Goal: Register for event/course

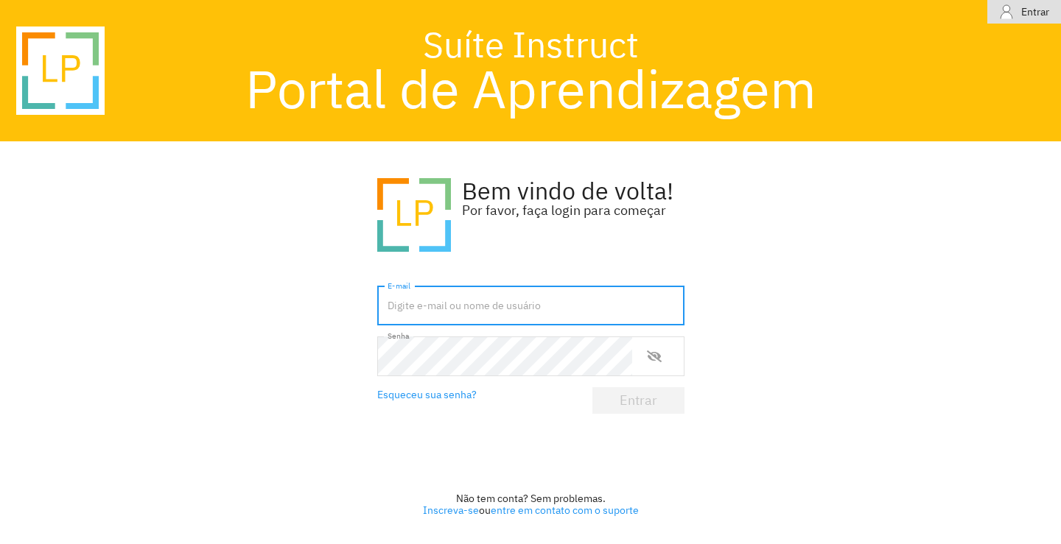
click at [446, 311] on input "text" at bounding box center [530, 307] width 307 height 40
click at [440, 509] on font "Inscreva-se" at bounding box center [451, 510] width 56 height 13
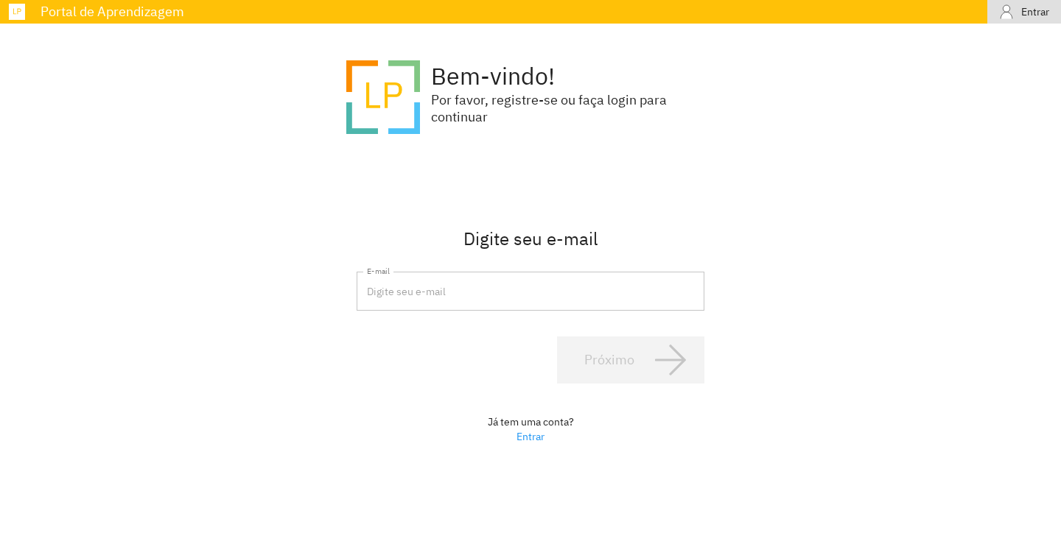
click at [441, 301] on input "email" at bounding box center [531, 292] width 348 height 40
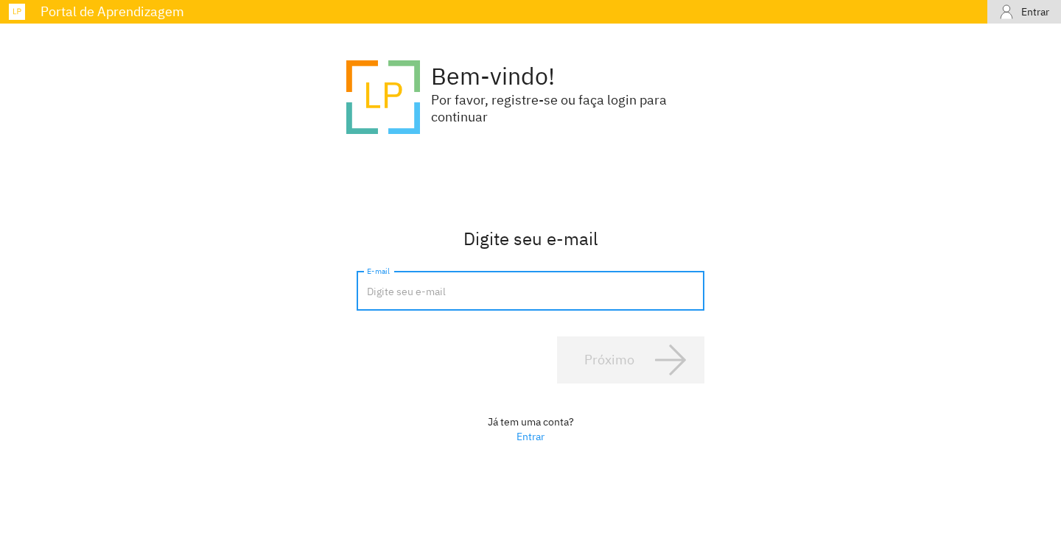
type input "[EMAIL_ADDRESS][DOMAIN_NAME]"
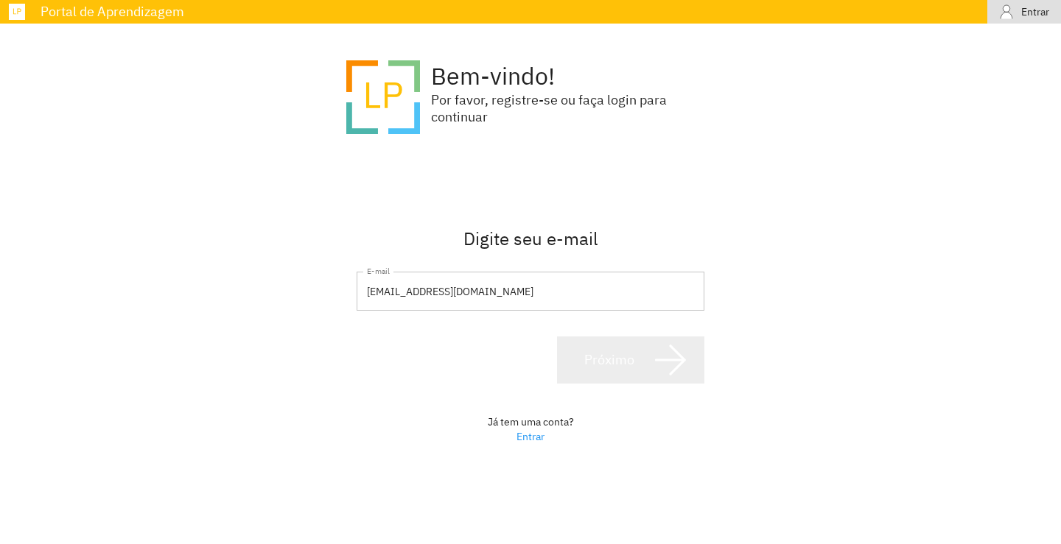
click at [649, 362] on span "Próximo" at bounding box center [630, 360] width 115 height 35
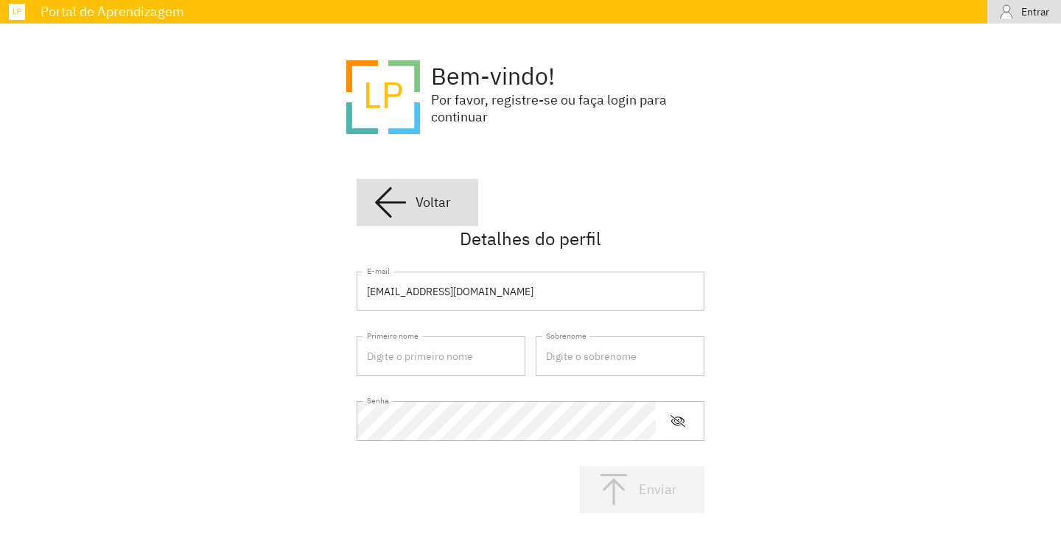
click at [413, 362] on input "text" at bounding box center [441, 357] width 169 height 40
type input "[PERSON_NAME]"
click at [642, 361] on input "text" at bounding box center [620, 357] width 169 height 40
type input "SANTOS"
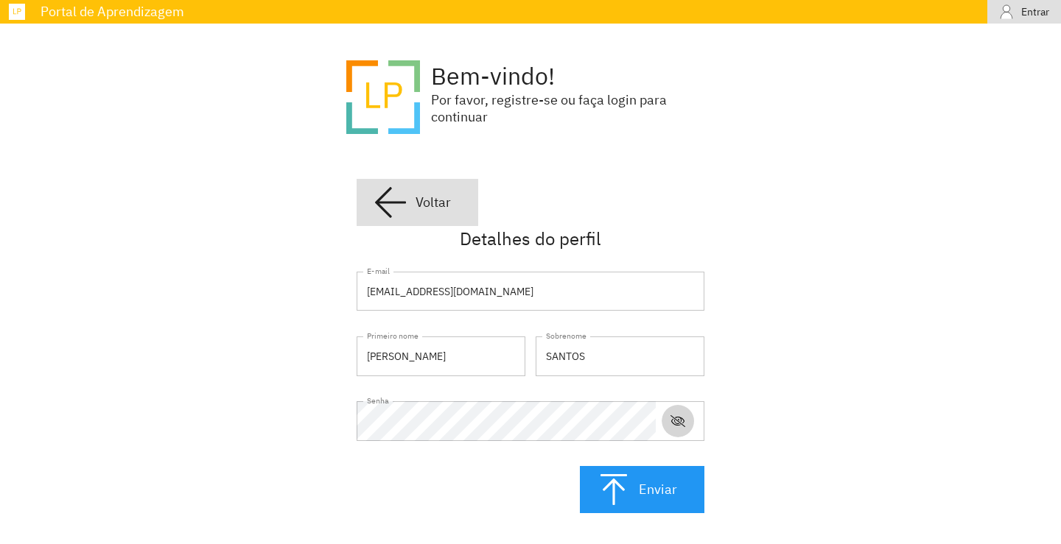
click at [674, 424] on icon "mostrar ou ocultar senha" at bounding box center [677, 421] width 15 height 15
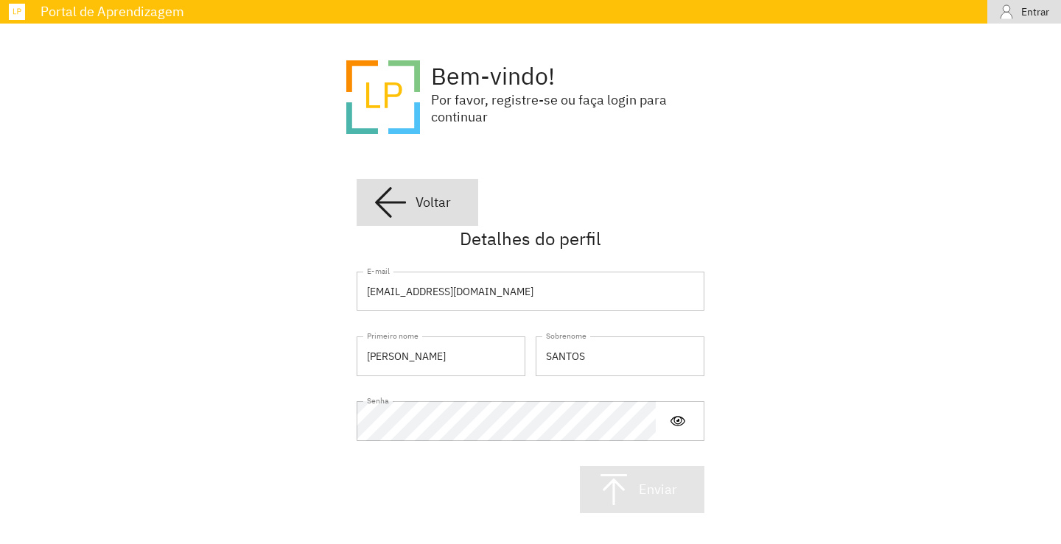
click at [632, 491] on span "Enviar" at bounding box center [642, 489] width 92 height 35
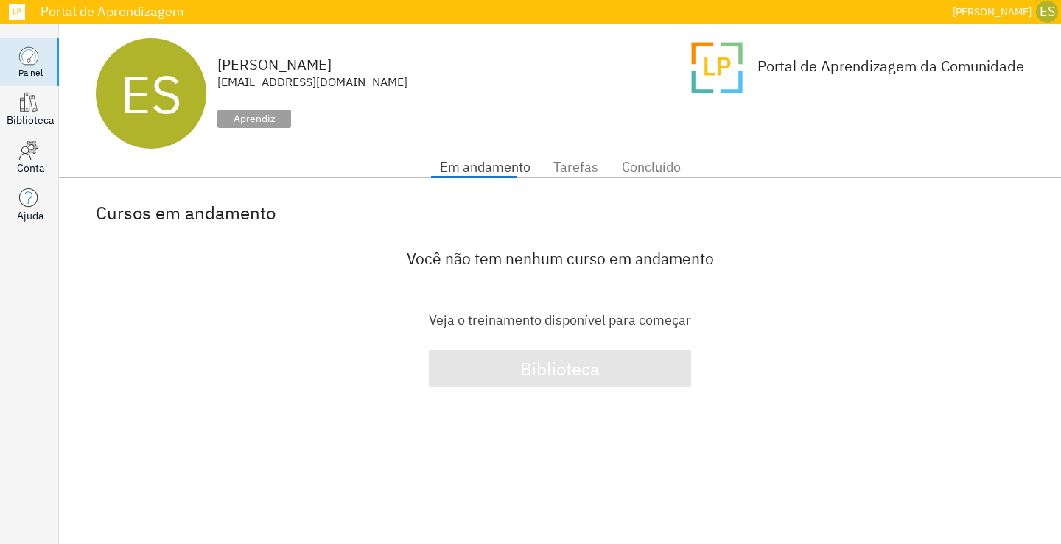
click at [554, 374] on font "Biblioteca" at bounding box center [560, 369] width 80 height 24
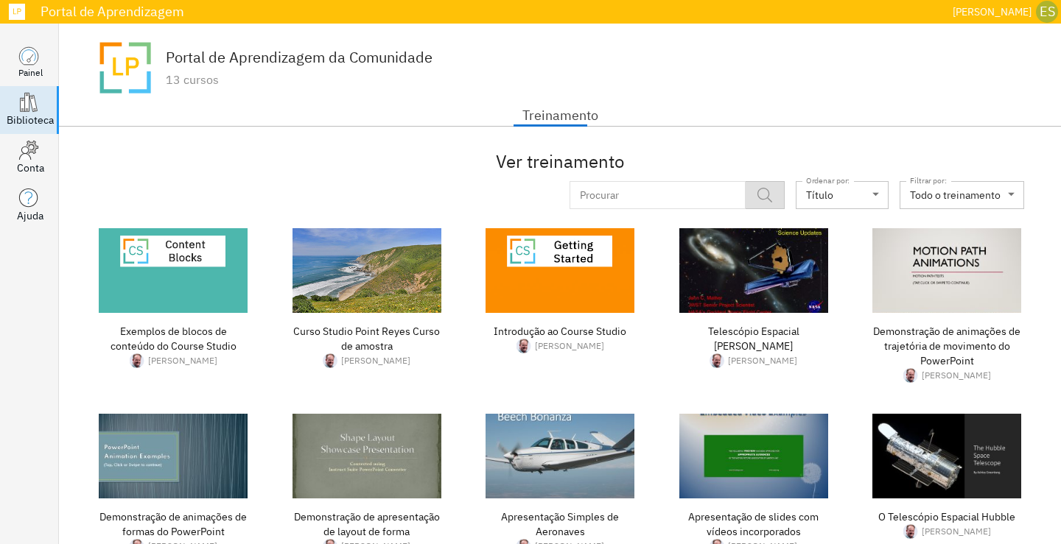
click at [40, 18] on div "Portal de Aprendizagem" at bounding box center [489, 11] width 913 height 13
click at [204, 155] on div "Ver treinamento" at bounding box center [560, 161] width 928 height 25
click at [158, 84] on div "Portal de Aprendizagem da Comunidade 13 cursos" at bounding box center [264, 67] width 337 height 59
click at [572, 119] on font "Treinamento" at bounding box center [560, 115] width 76 height 17
click at [679, 195] on input "text" at bounding box center [649, 195] width 160 height 28
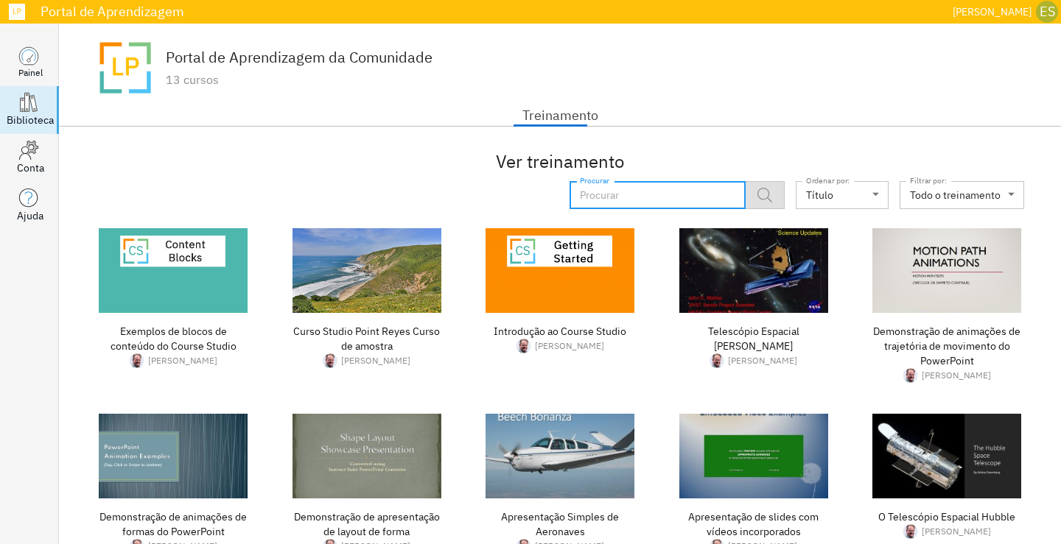
click at [29, 119] on font "Biblioteca" at bounding box center [30, 119] width 47 height 13
click at [37, 160] on icon at bounding box center [28, 150] width 21 height 21
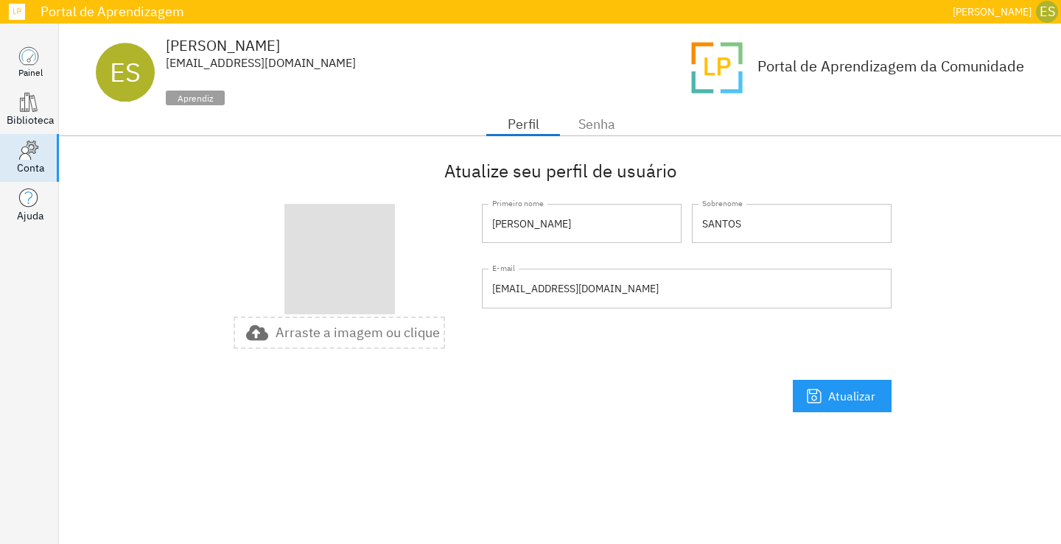
click at [337, 340] on font "Arraste a imagem ou clique" at bounding box center [358, 332] width 164 height 17
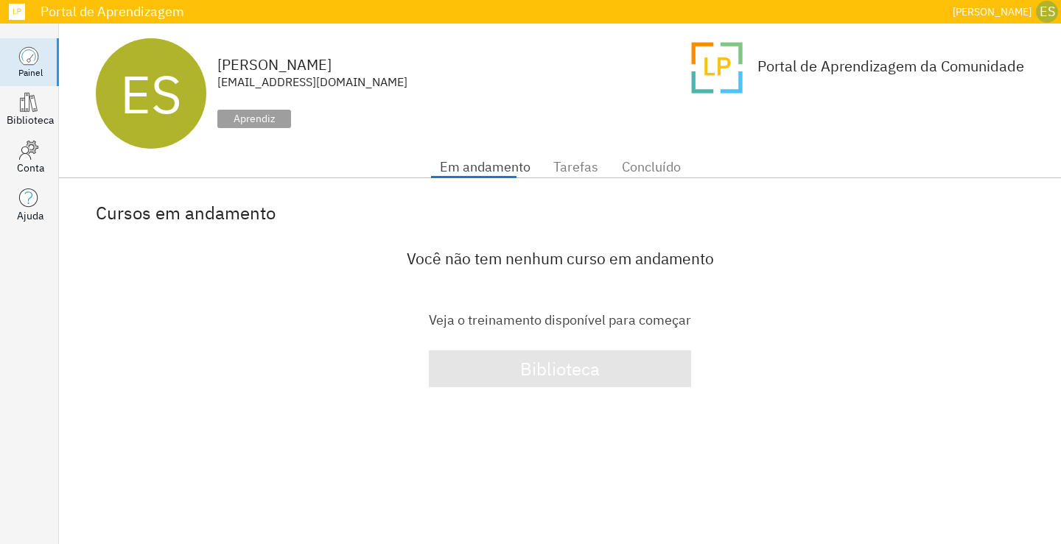
click at [550, 364] on font "Biblioteca" at bounding box center [560, 369] width 80 height 24
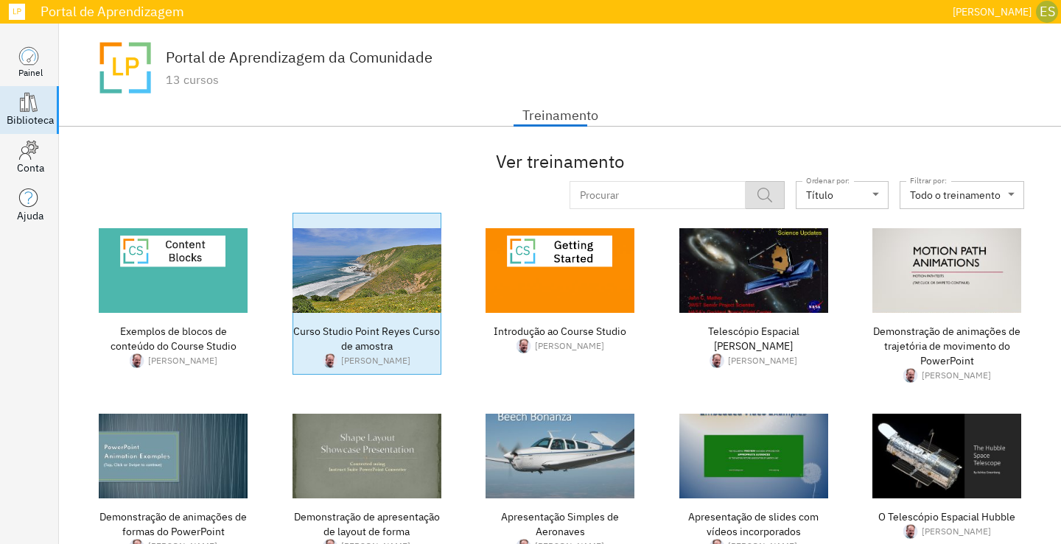
click at [295, 339] on div "Curso Studio Point Reyes Curso de amostra" at bounding box center [366, 338] width 149 height 29
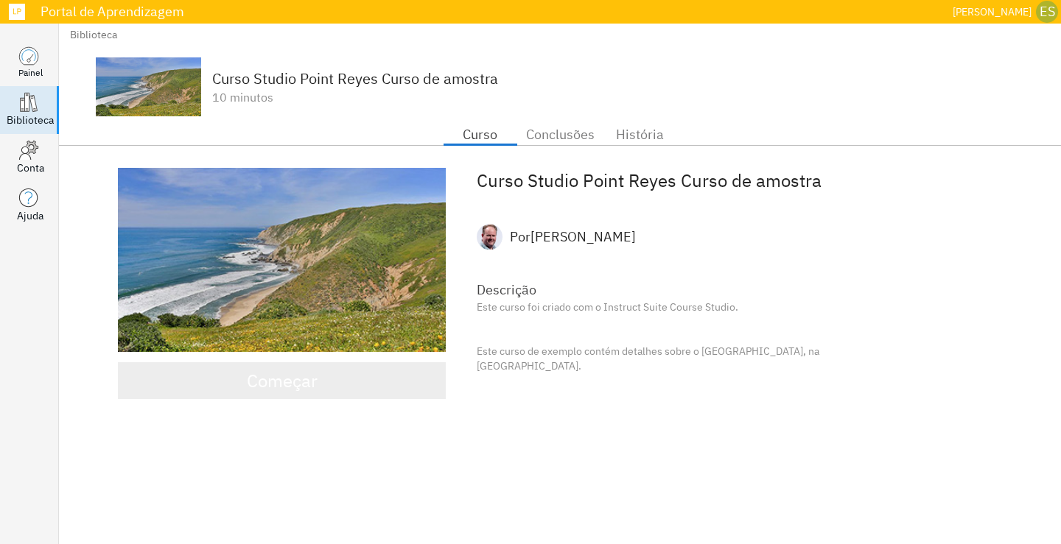
click at [280, 382] on font "Começar" at bounding box center [282, 381] width 71 height 24
